Goal: Information Seeking & Learning: Learn about a topic

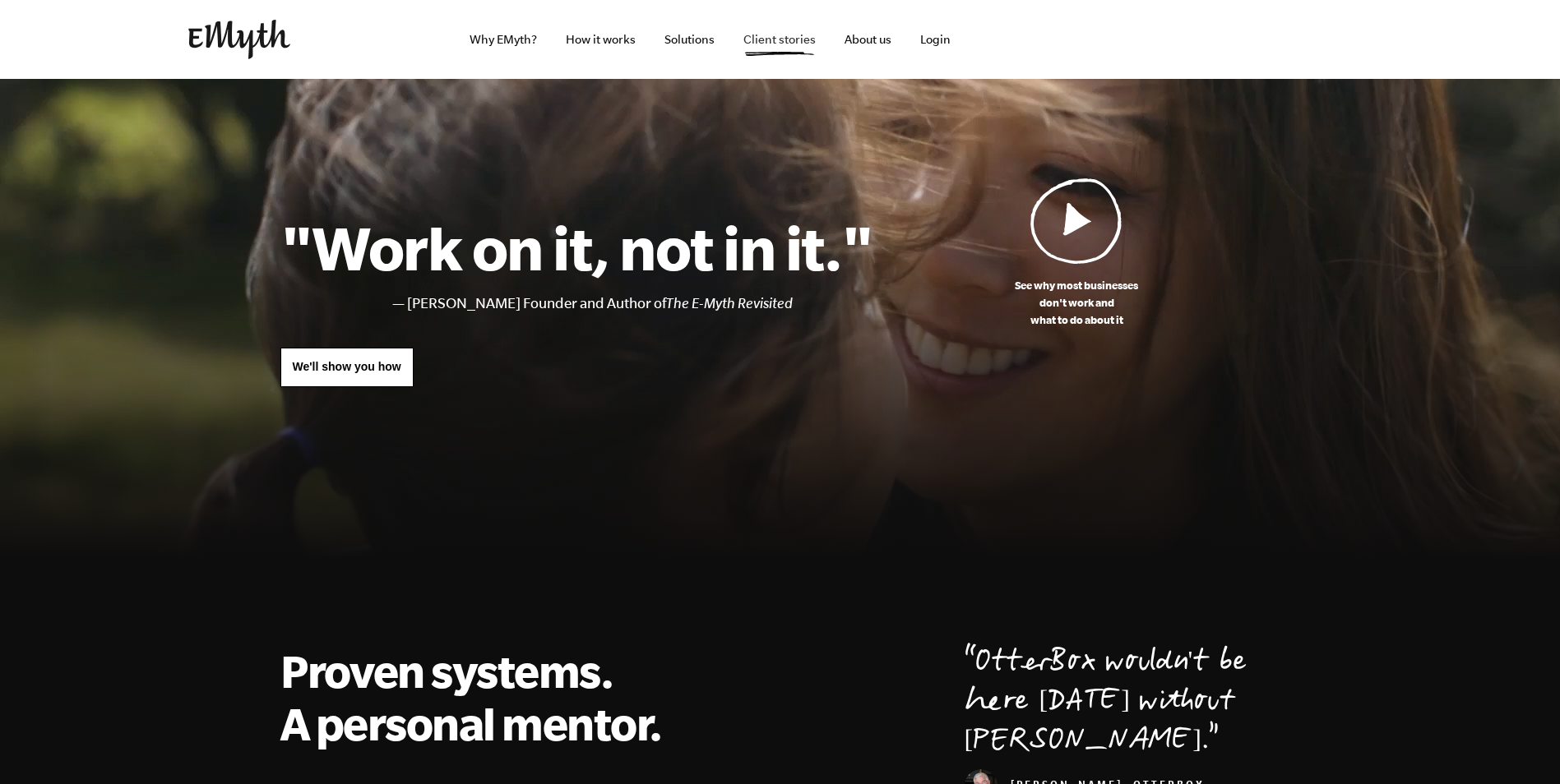
click at [764, 46] on link "Client stories" at bounding box center [780, 39] width 99 height 79
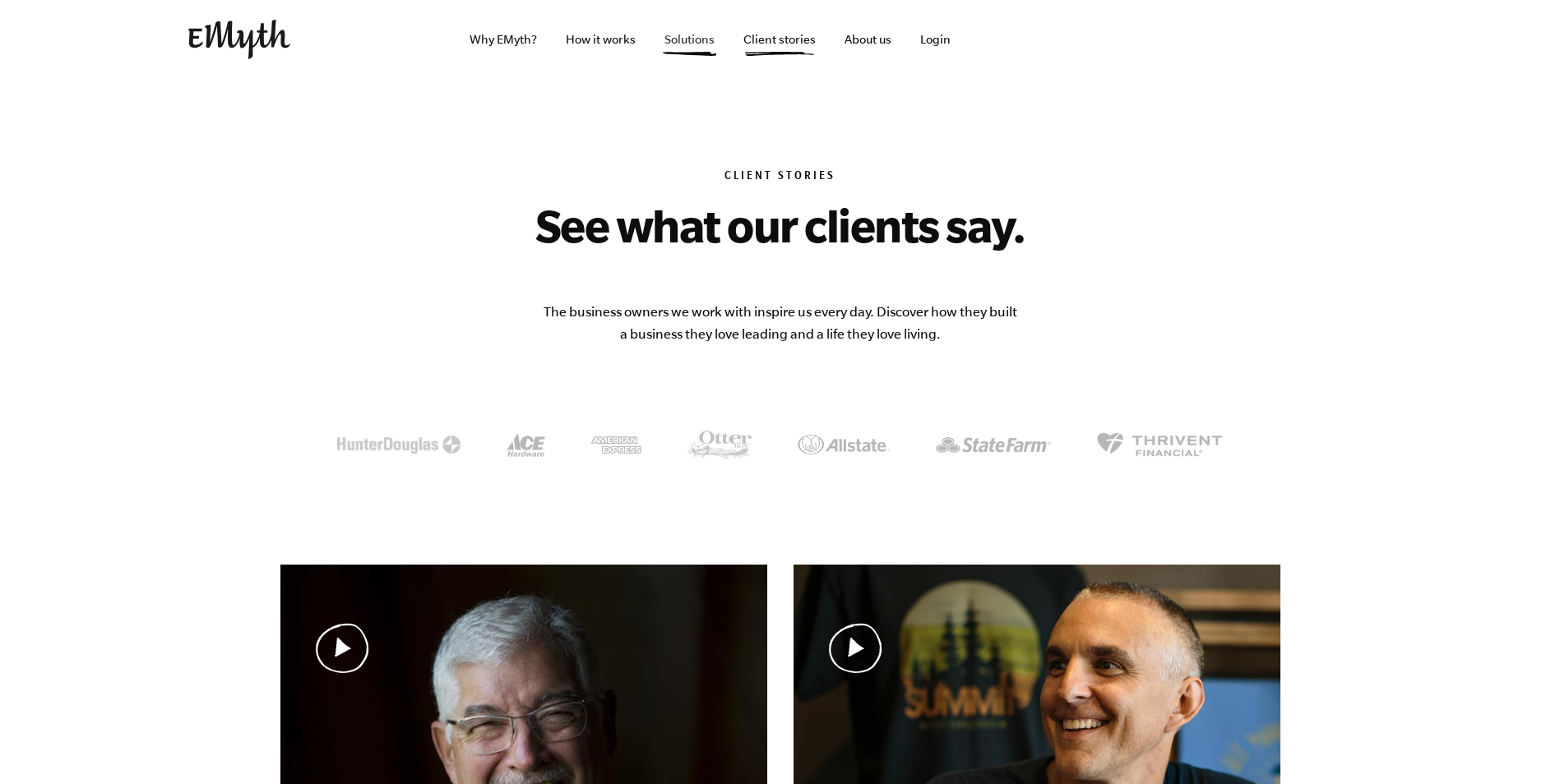
click at [690, 32] on link "Solutions" at bounding box center [690, 39] width 77 height 79
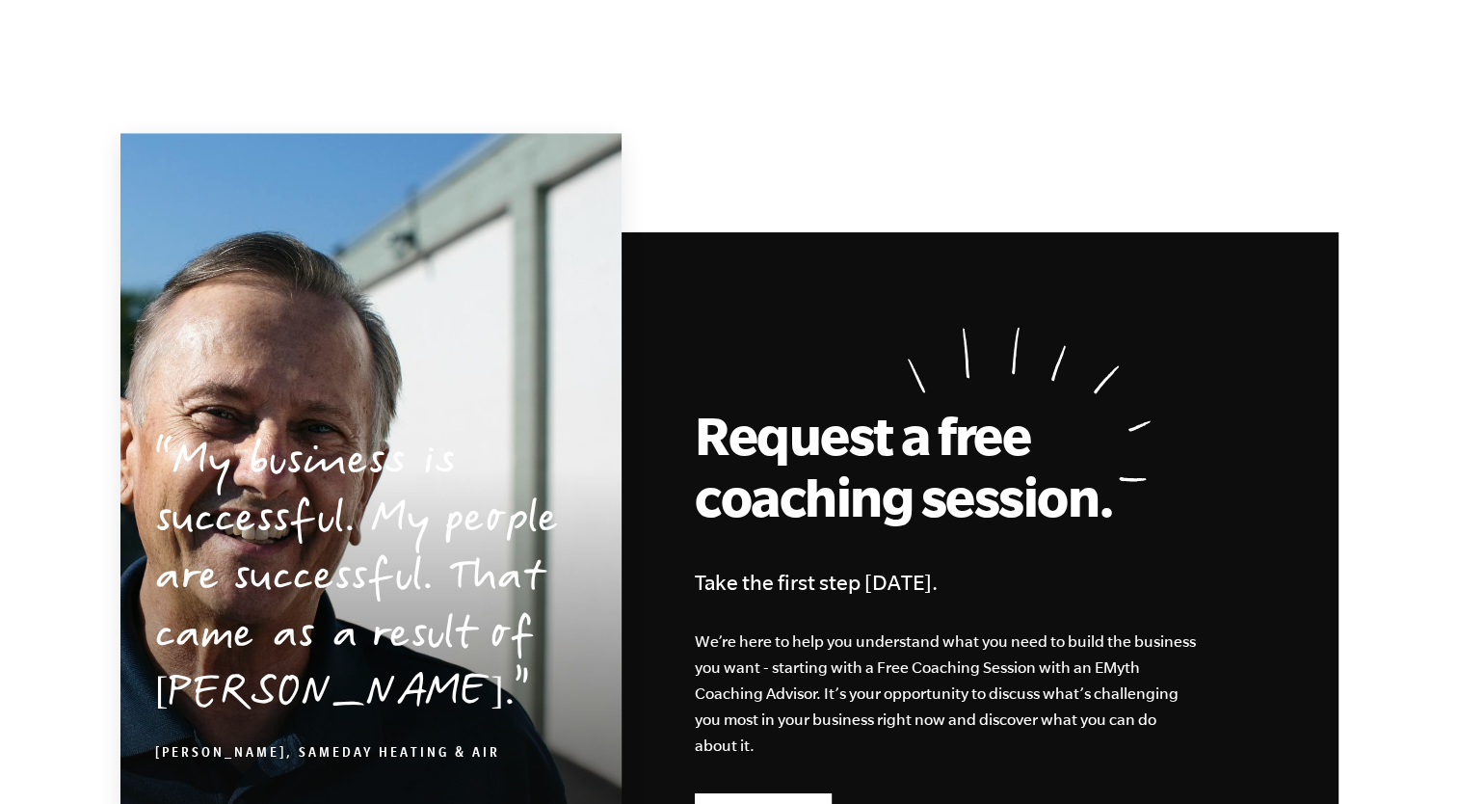
scroll to position [2819, 0]
